Goal: Information Seeking & Learning: Understand process/instructions

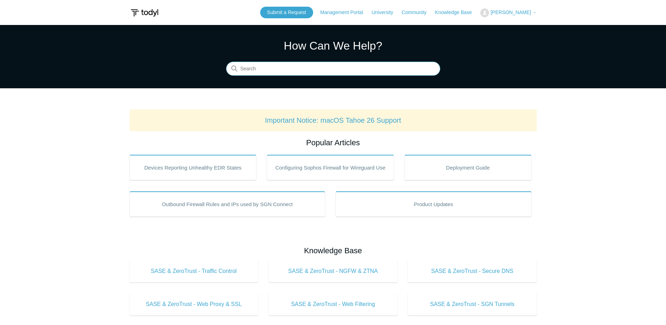
click at [275, 68] on input "Search" at bounding box center [333, 69] width 214 height 14
type input "ca"
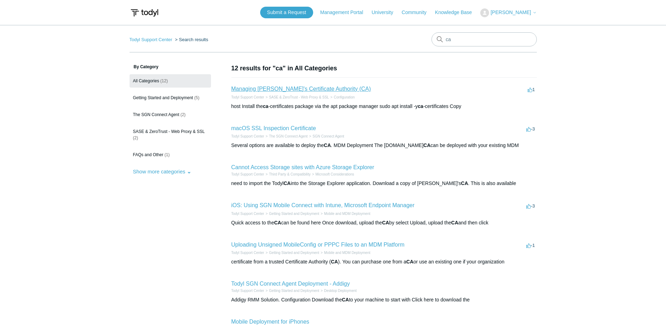
click at [282, 86] on link "Managing [PERSON_NAME]'s Certificate Authority (CA)" at bounding box center [302, 89] width 140 height 6
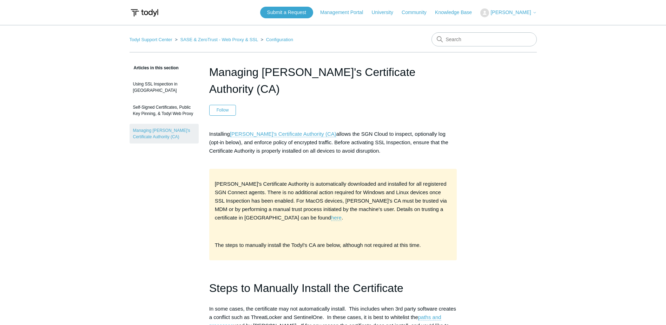
scroll to position [176, 0]
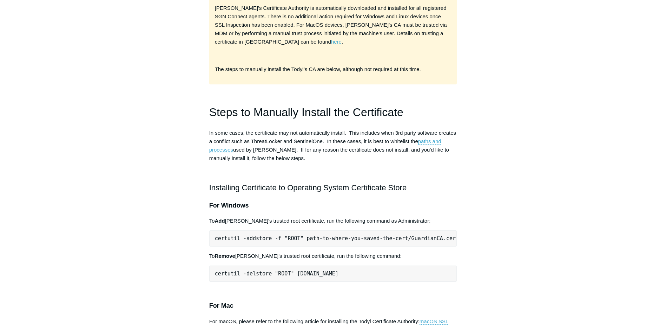
click at [254, 235] on span "certutil -addstore -f "ROOT" path-to-where-you-saved-the-cert/GuardianCA.cer" at bounding box center [335, 238] width 241 height 6
drag, startPoint x: 254, startPoint y: 220, endPoint x: 233, endPoint y: 224, distance: 21.4
click at [233, 235] on span "certutil -addstore -f "ROOT" path-to-where-you-saved-the-cert/GuardianCA.cer" at bounding box center [335, 238] width 241 height 6
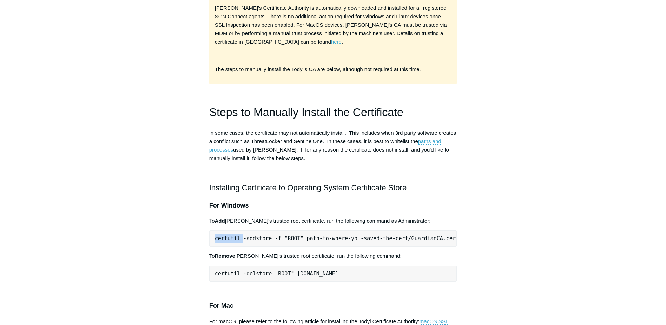
click at [233, 235] on span "certutil -addstore -f "ROOT" path-to-where-you-saved-the-cert/GuardianCA.cer" at bounding box center [335, 238] width 241 height 6
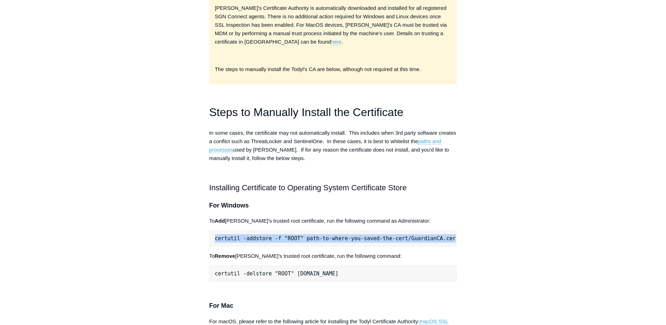
drag, startPoint x: 233, startPoint y: 224, endPoint x: 256, endPoint y: 222, distance: 23.3
copy div "certutil -addstore -f "ROOT" path-to-where-you-saved-the-cert/GuardianCA.cer"
